Goal: Find specific page/section: Find specific page/section

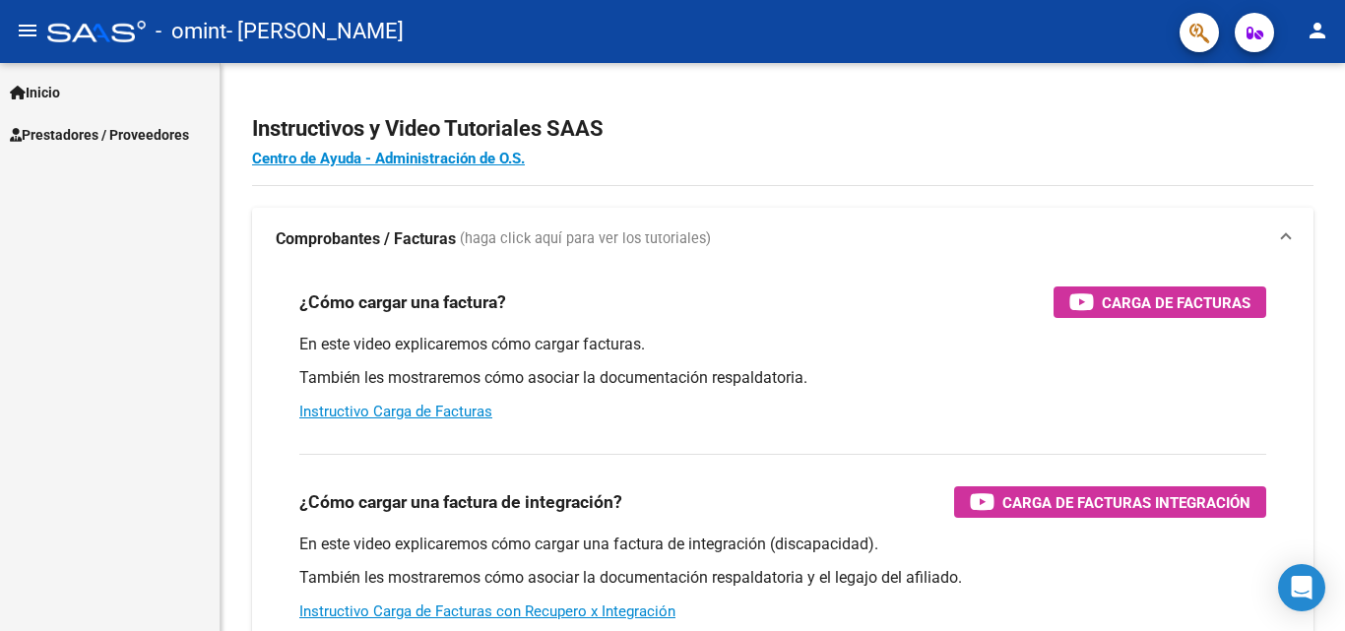
click at [81, 139] on span "Prestadores / Proveedores" at bounding box center [99, 135] width 179 height 22
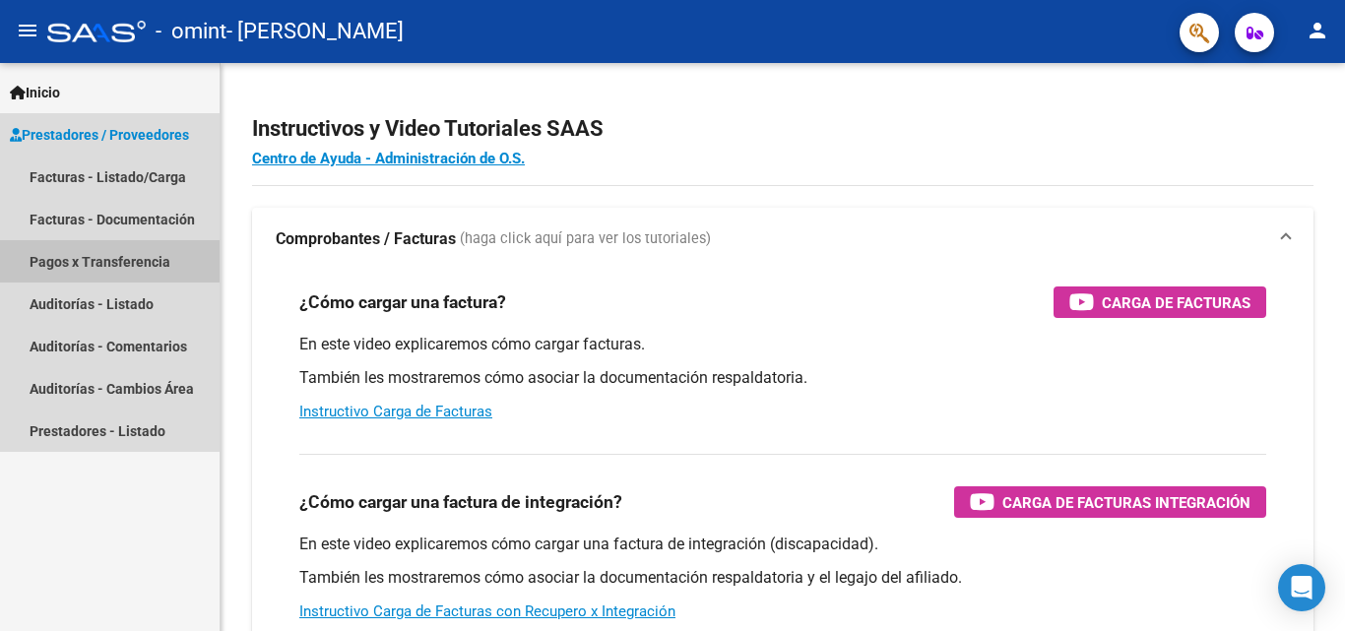
click at [77, 255] on link "Pagos x Transferencia" at bounding box center [110, 261] width 220 height 42
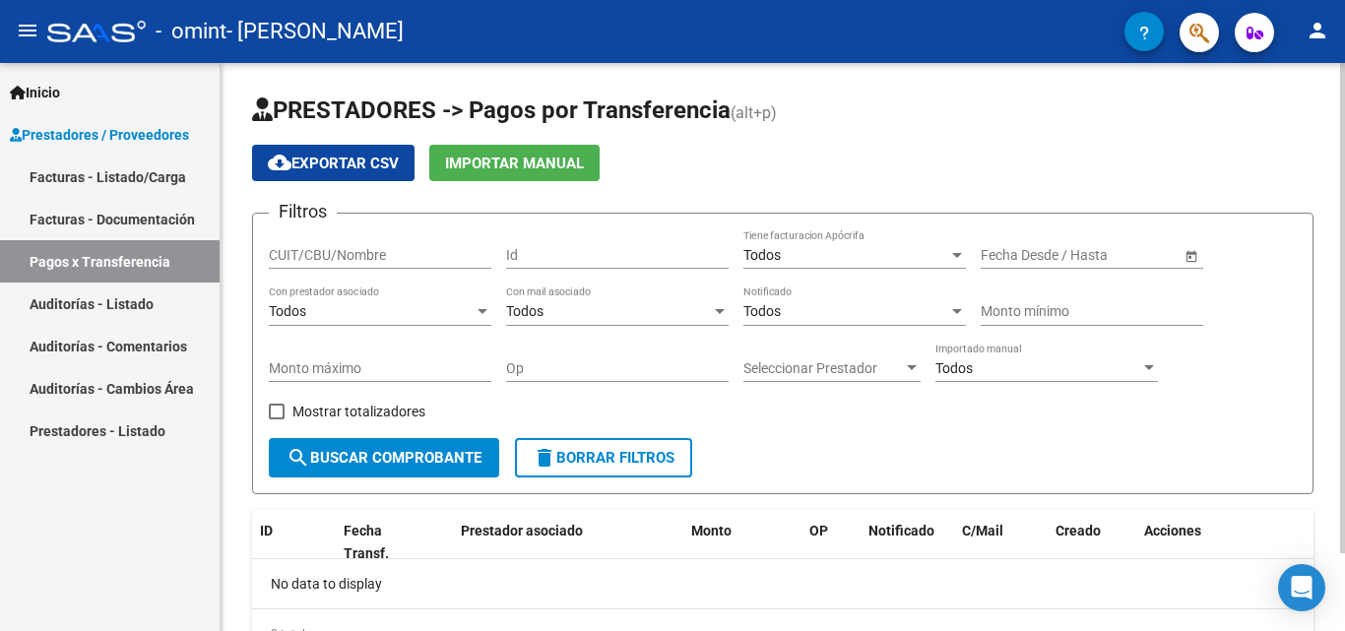
scroll to position [91, 0]
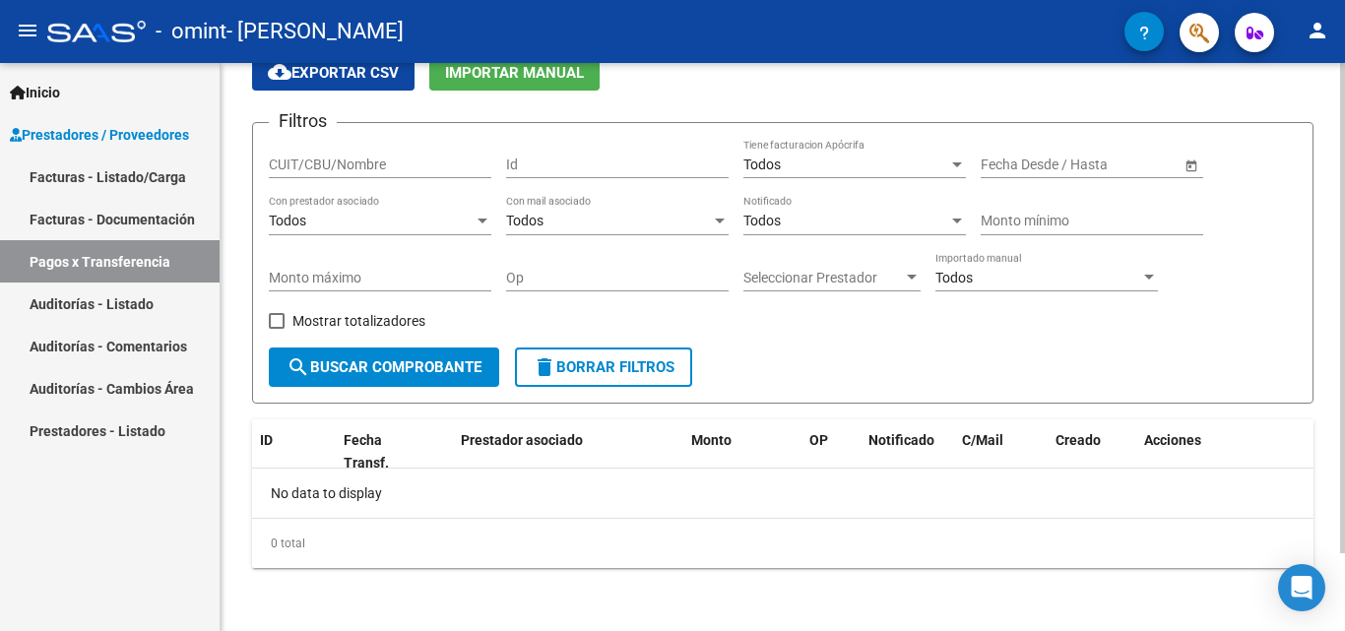
click at [1343, 382] on div at bounding box center [1342, 386] width 5 height 490
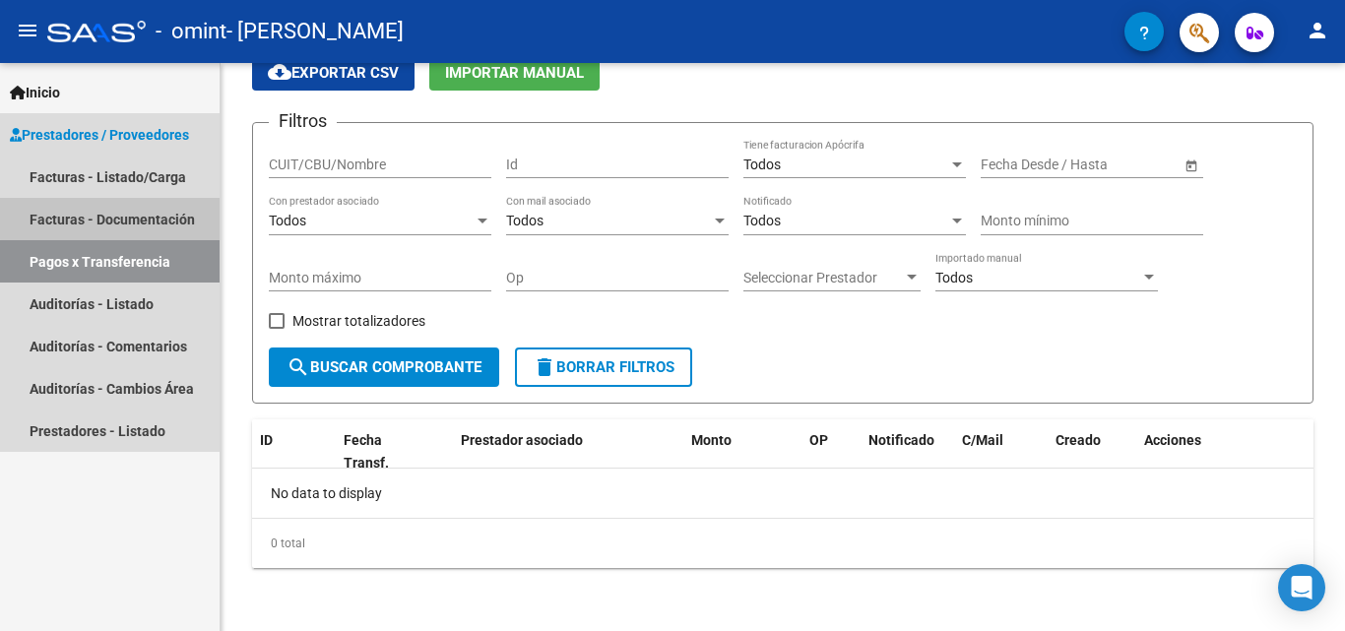
click at [122, 202] on link "Facturas - Documentación" at bounding box center [110, 219] width 220 height 42
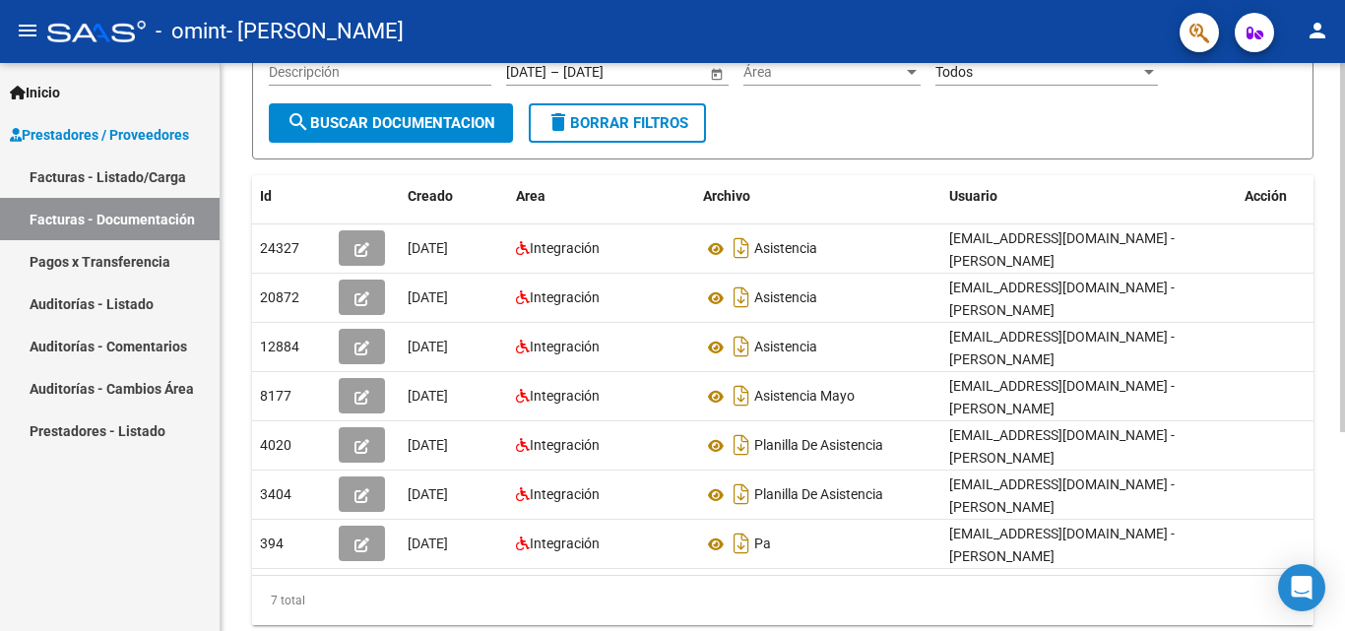
scroll to position [242, 0]
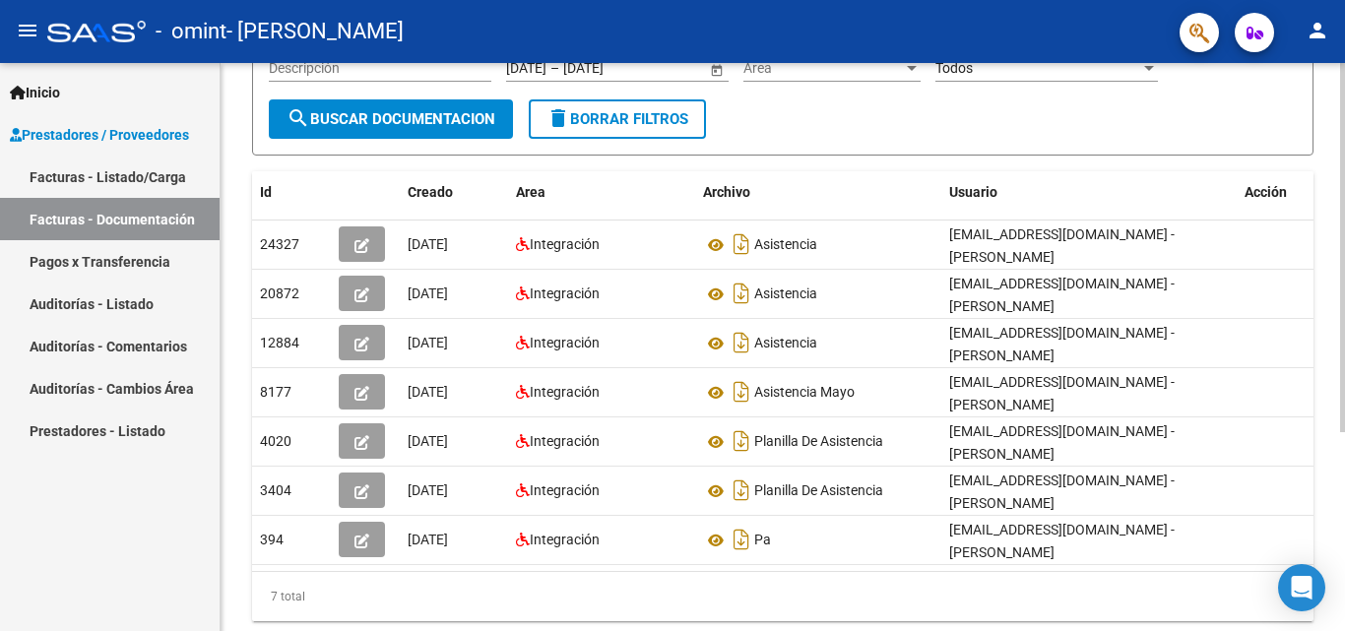
click at [1341, 331] on div at bounding box center [1342, 410] width 5 height 369
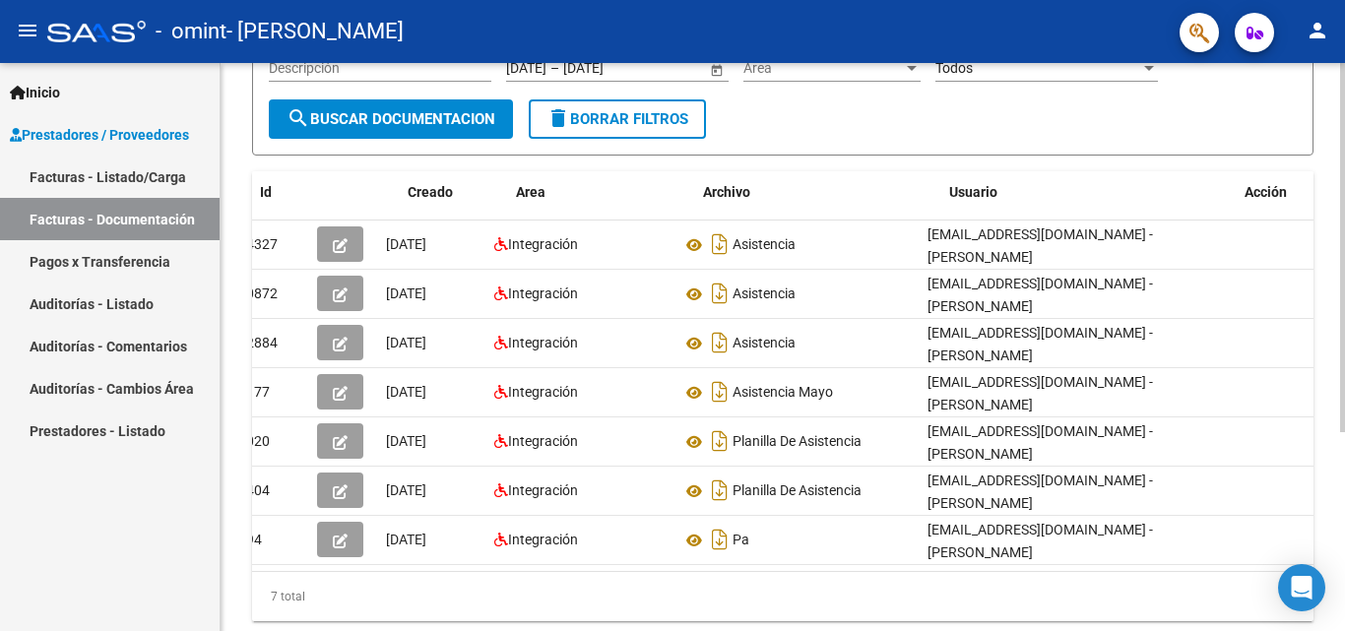
scroll to position [0, 0]
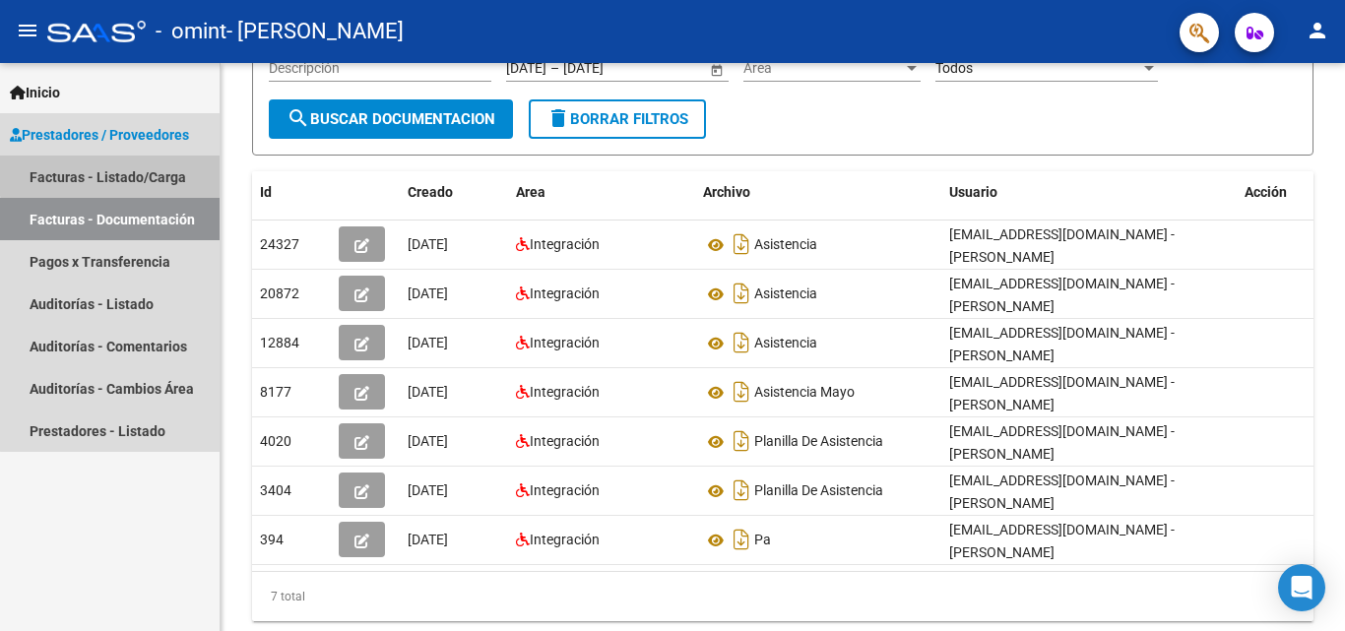
click at [116, 169] on link "Facturas - Listado/Carga" at bounding box center [110, 177] width 220 height 42
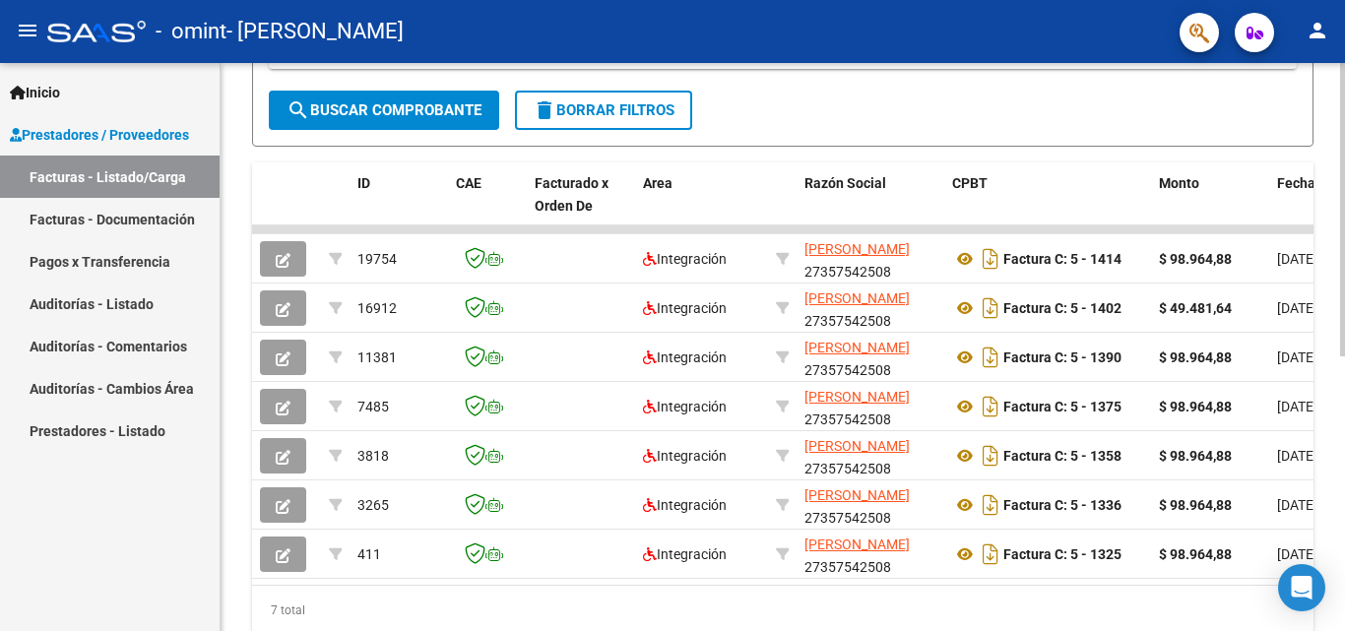
scroll to position [452, 0]
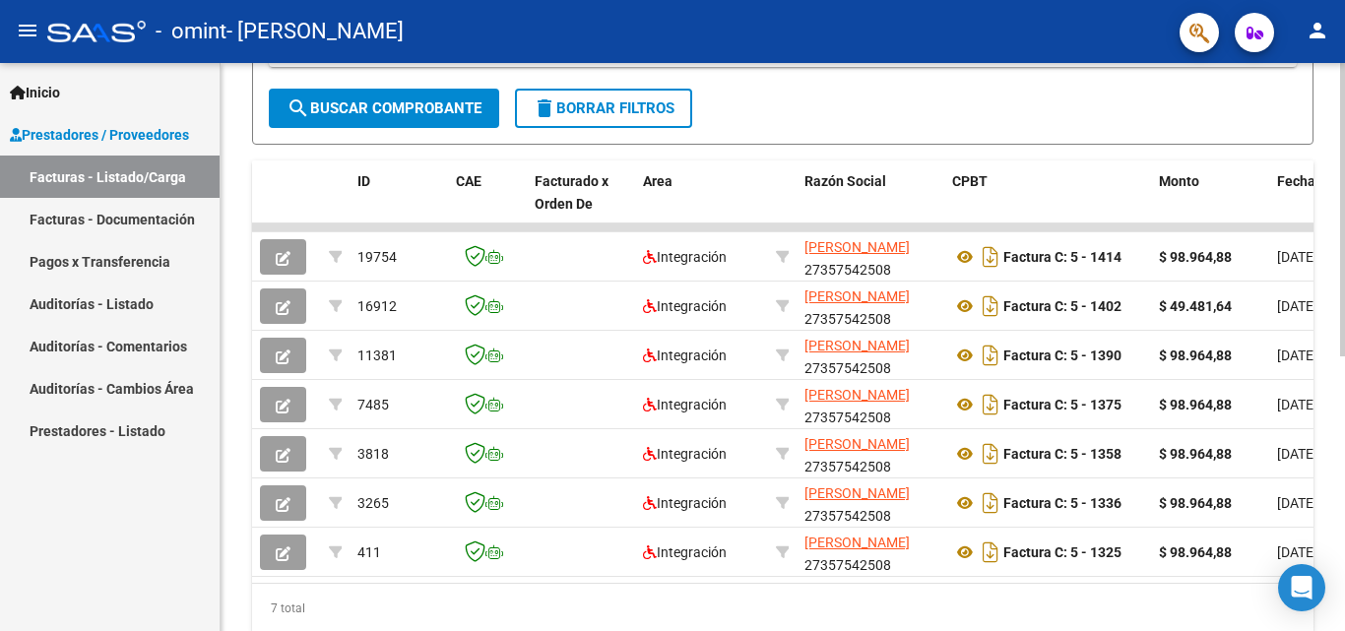
click at [1344, 343] on div at bounding box center [1342, 449] width 5 height 293
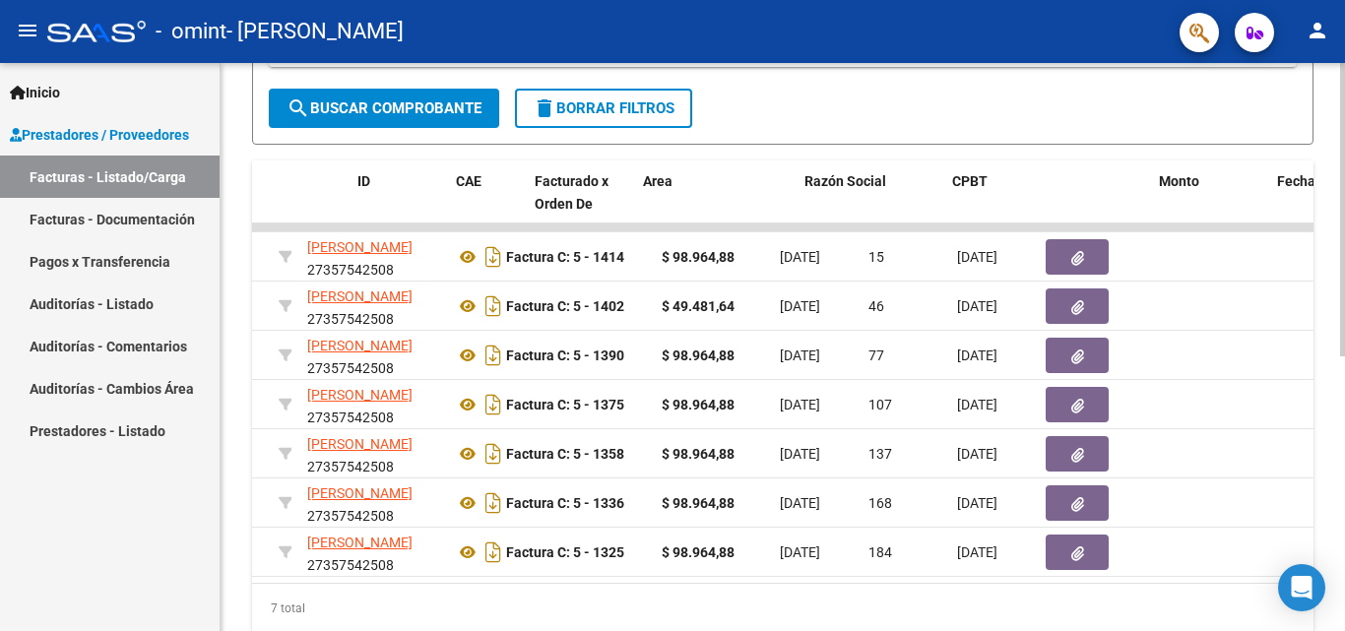
scroll to position [0, 0]
